Goal: Find contact information: Find contact information

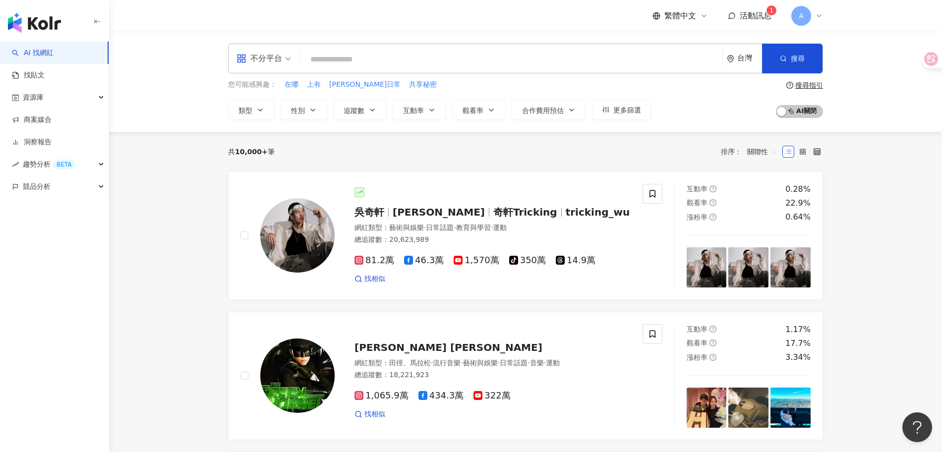
click at [752, 18] on span "活動訊息" at bounding box center [756, 15] width 32 height 9
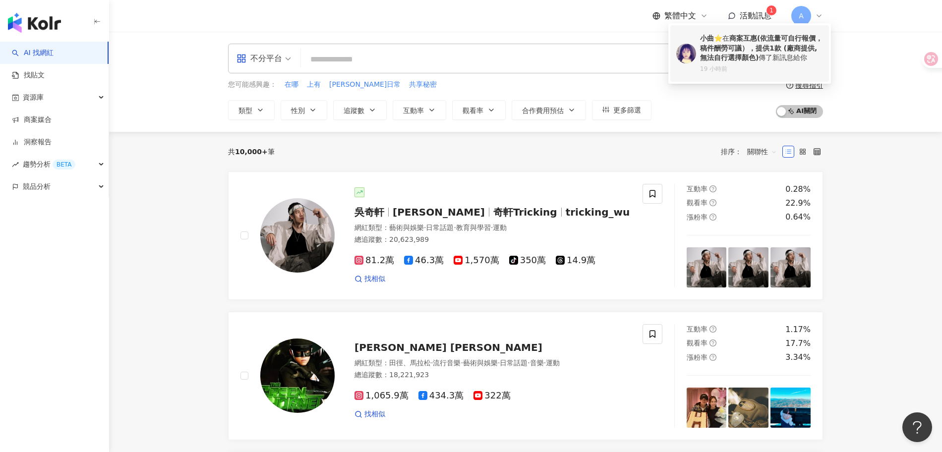
click at [717, 47] on b "商案互惠(依流量可自行報價，稿件酬勞可議），提供1款 (廠商提供,無法自行選擇顏色)" at bounding box center [761, 47] width 122 height 27
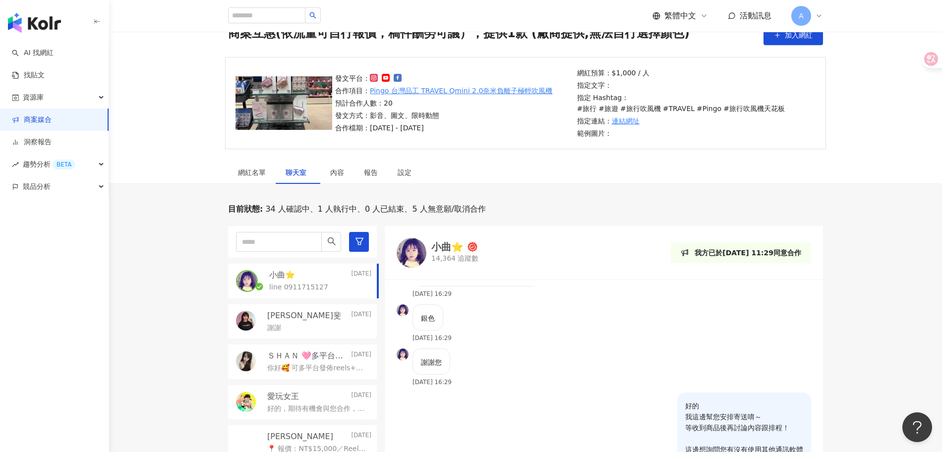
scroll to position [308, 0]
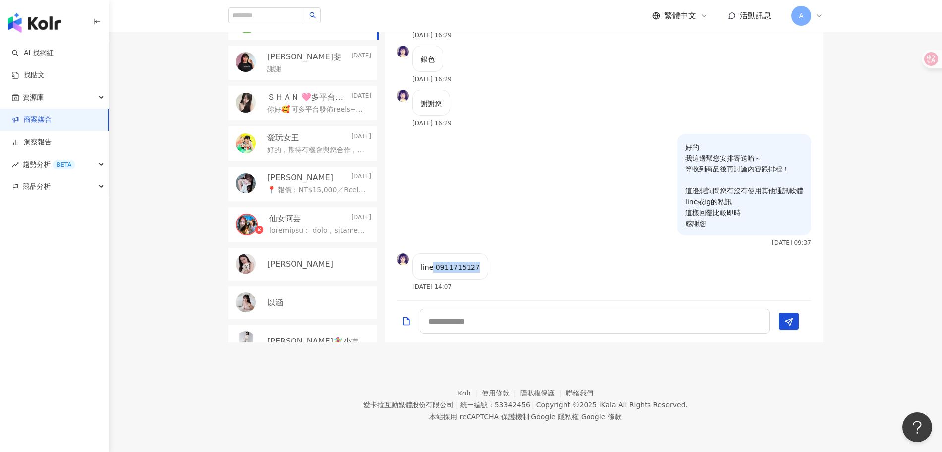
drag, startPoint x: 433, startPoint y: 265, endPoint x: 479, endPoint y: 263, distance: 45.7
click at [479, 263] on div "line 0911715127" at bounding box center [450, 266] width 76 height 26
click at [480, 263] on div "line 0911715127" at bounding box center [450, 266] width 76 height 26
drag, startPoint x: 435, startPoint y: 263, endPoint x: 471, endPoint y: 265, distance: 36.7
click at [471, 265] on p "line 0911715127" at bounding box center [450, 267] width 59 height 11
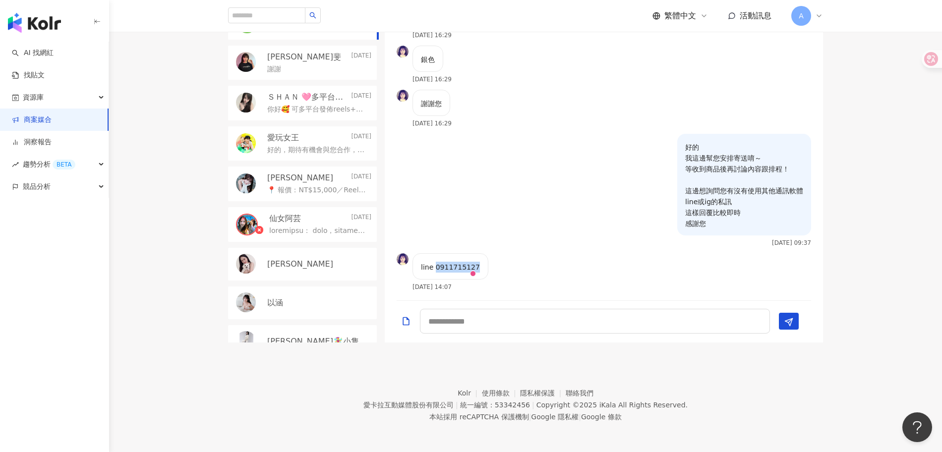
copy p "0911715127"
